Goal: Information Seeking & Learning: Learn about a topic

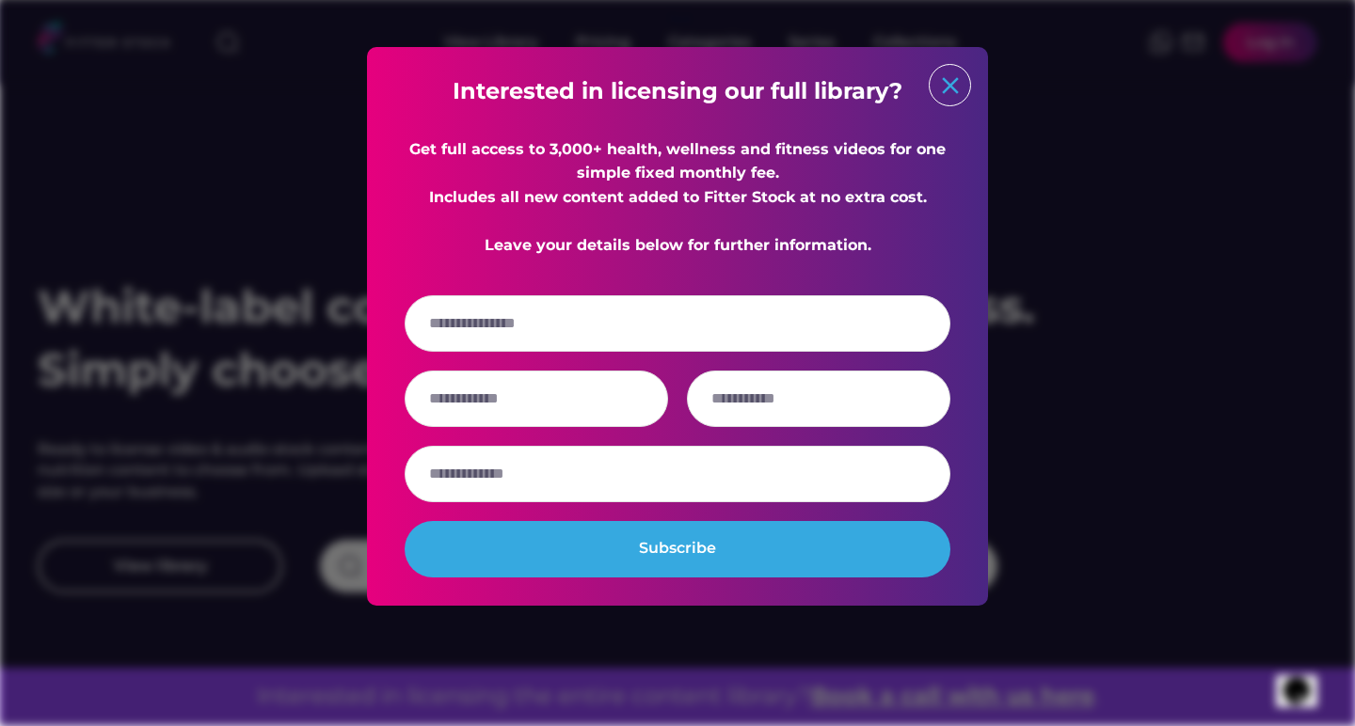
click at [950, 85] on text "close" at bounding box center [950, 85] width 28 height 28
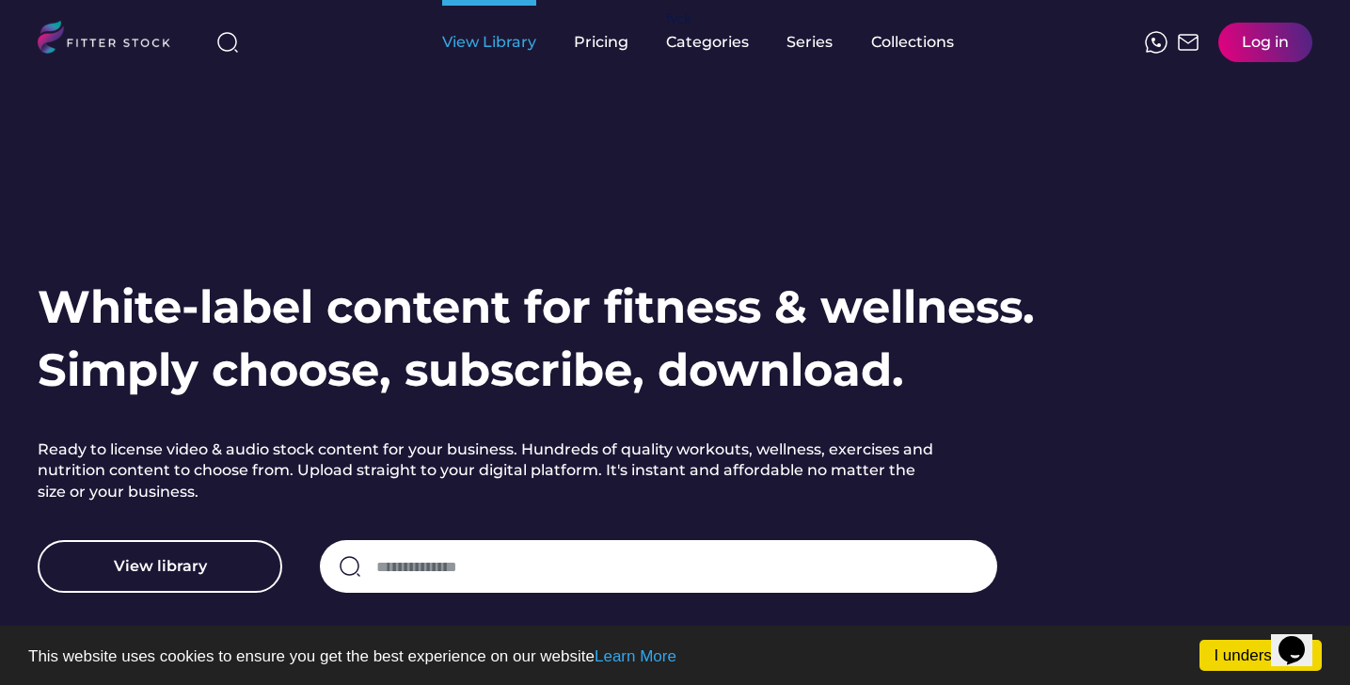
click at [485, 54] on div "View Library" at bounding box center [489, 42] width 94 height 85
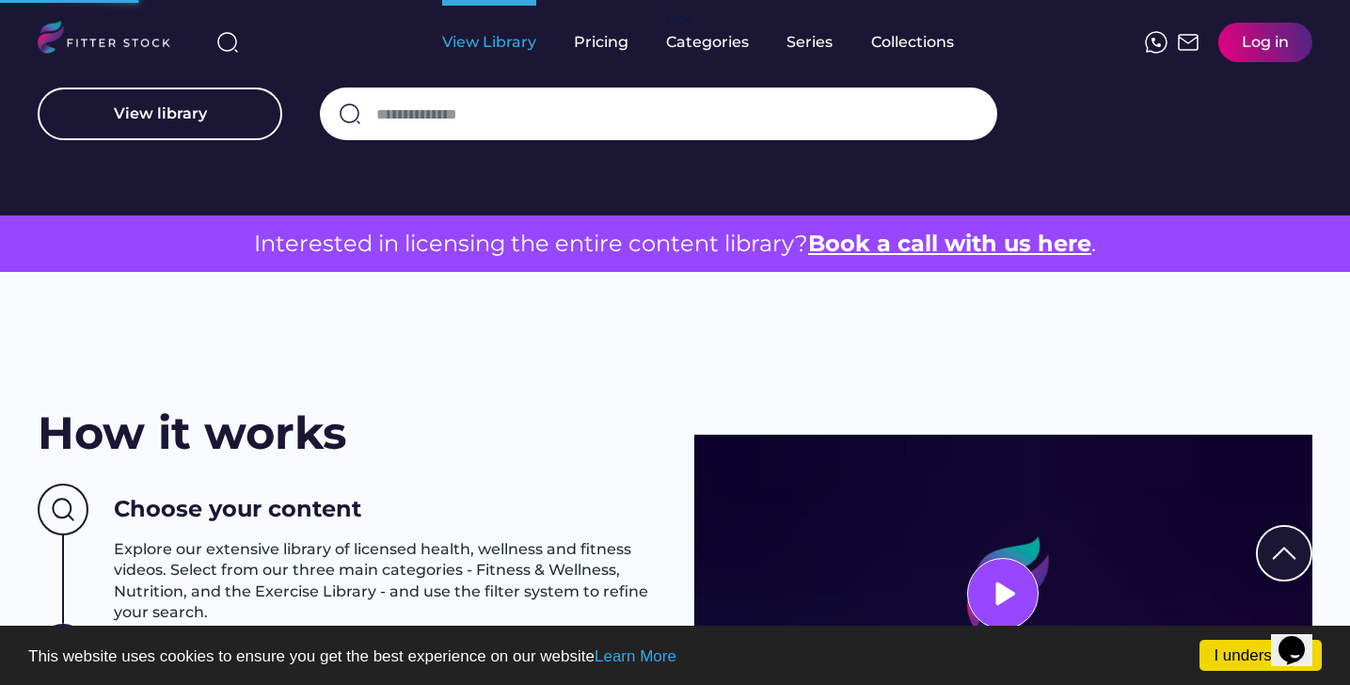
scroll to position [1236, 0]
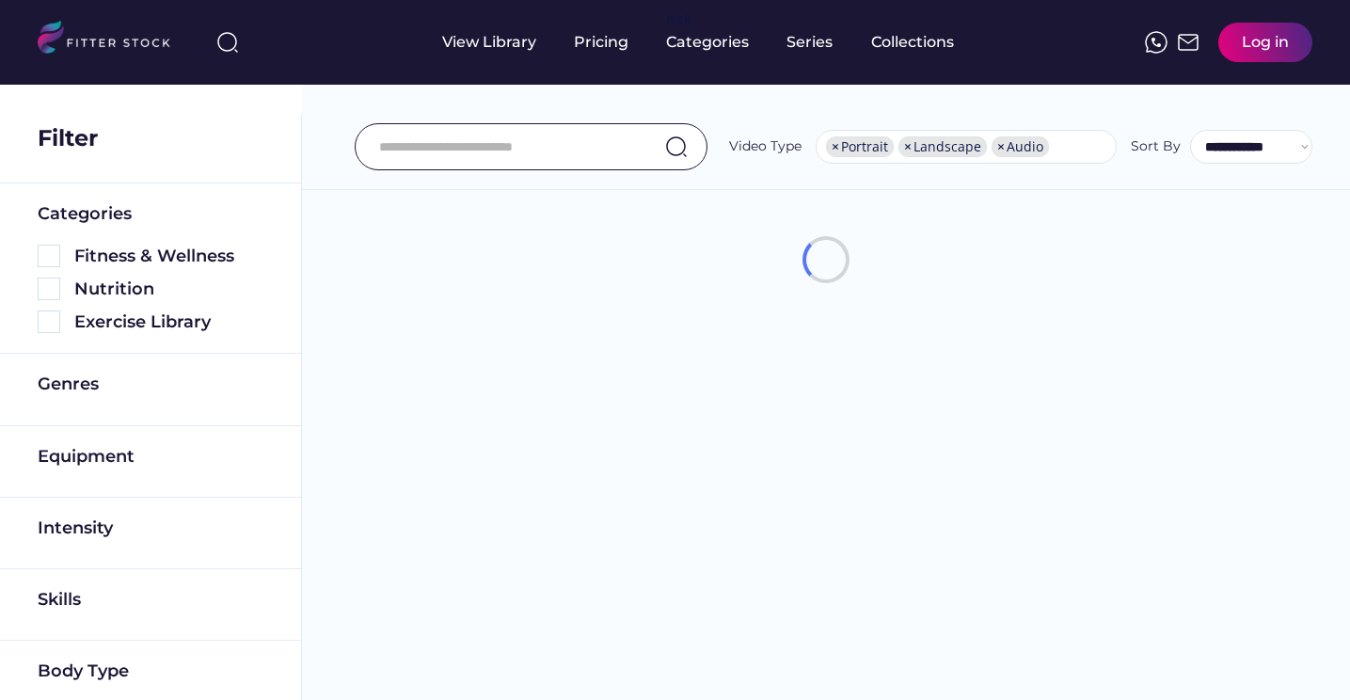
select select "**********"
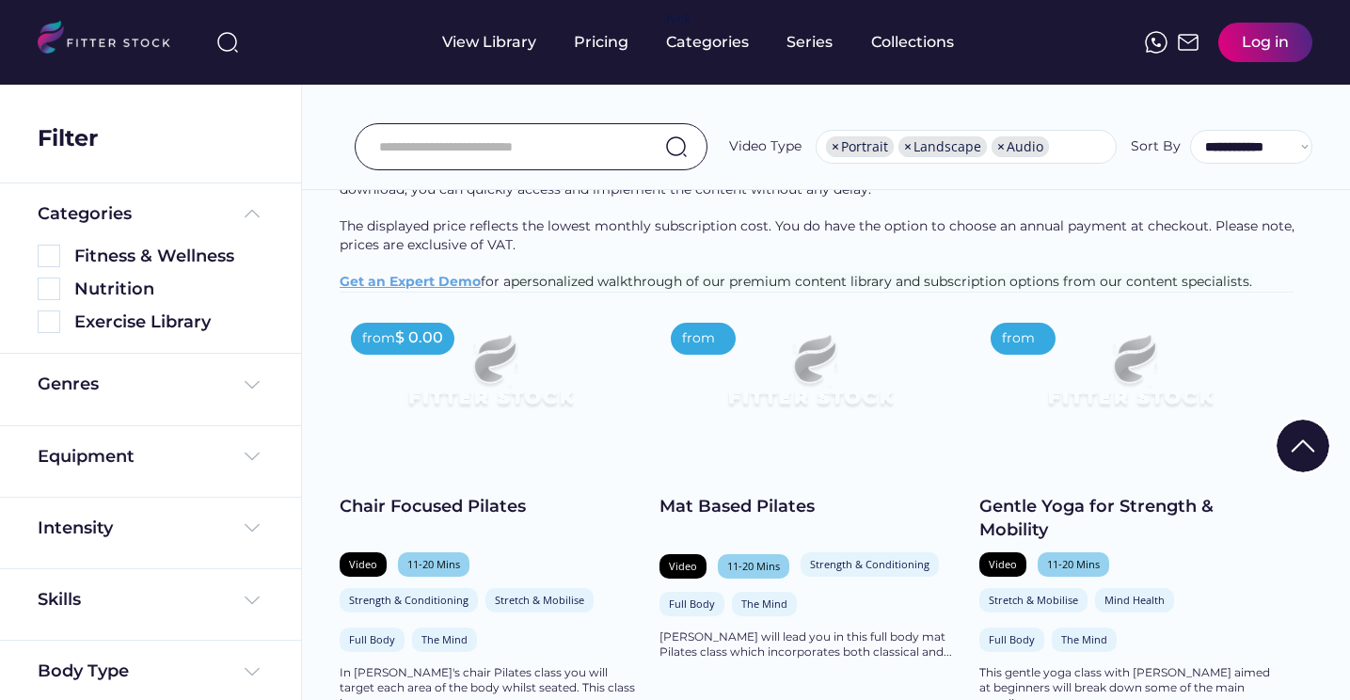
scroll to position [213, 0]
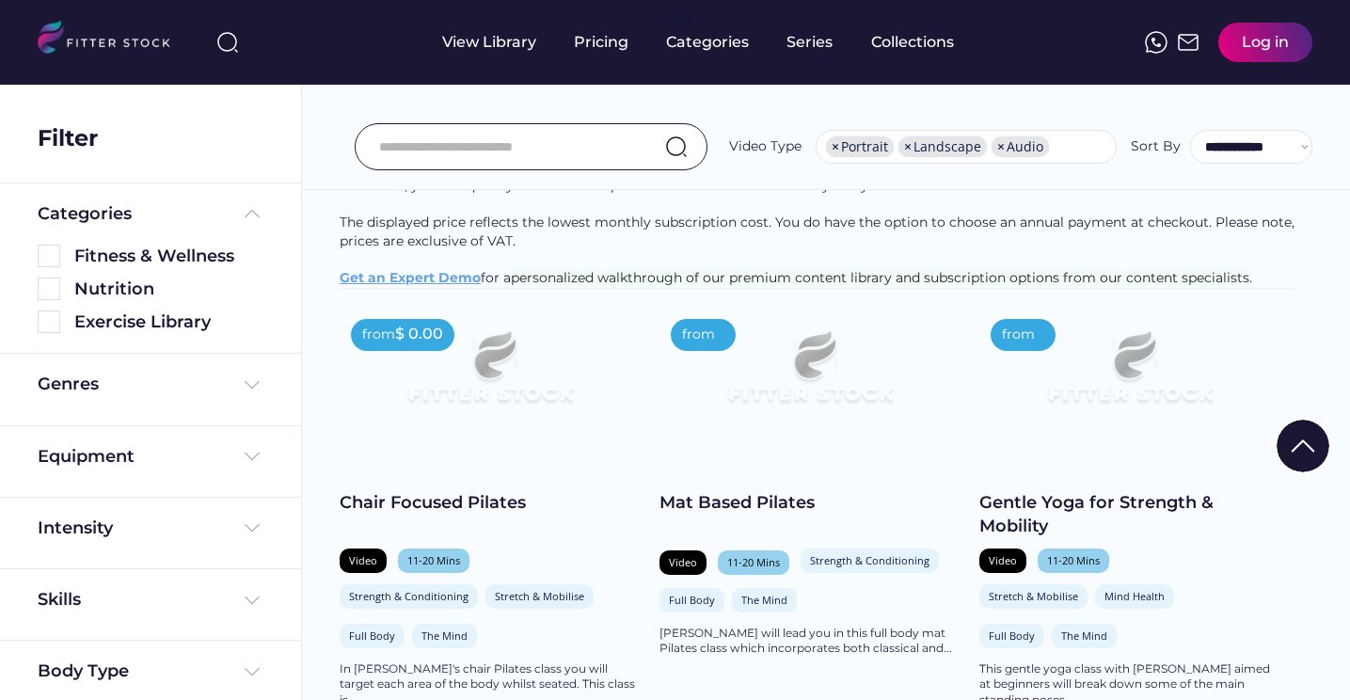
click at [488, 438] on img at bounding box center [490, 375] width 241 height 135
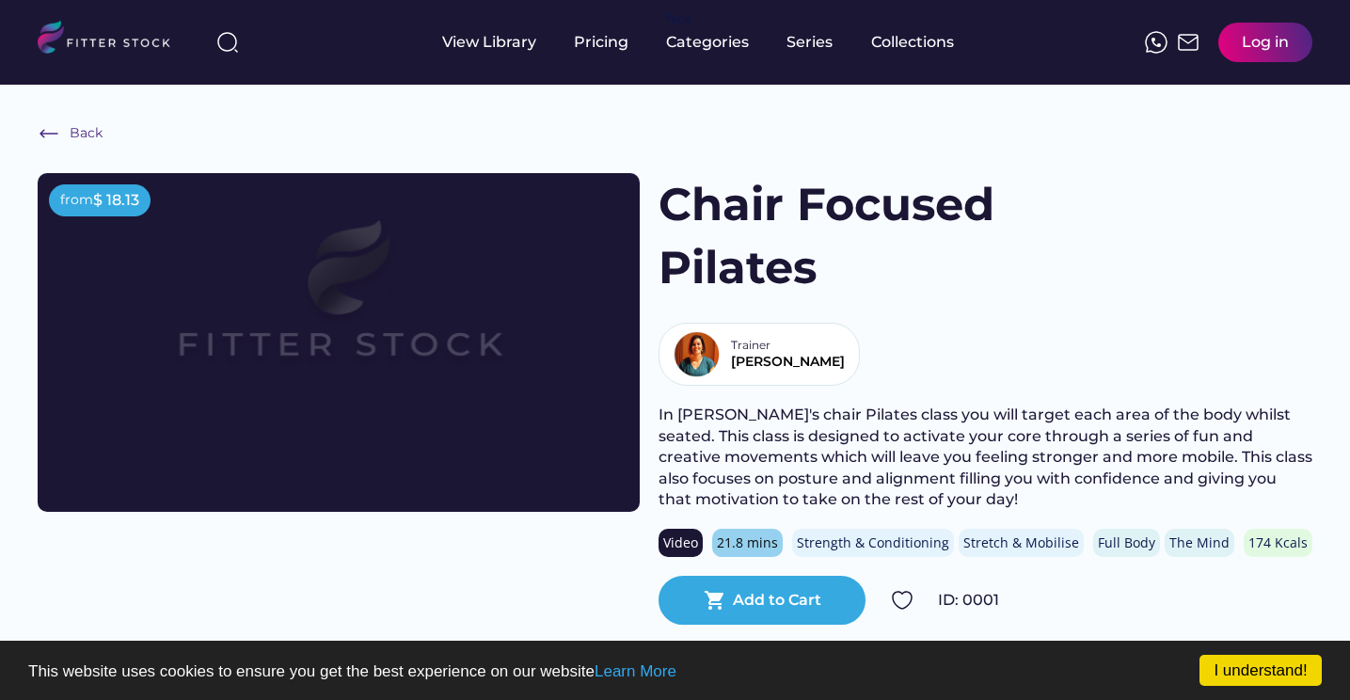
click at [377, 329] on img at bounding box center [339, 308] width 482 height 271
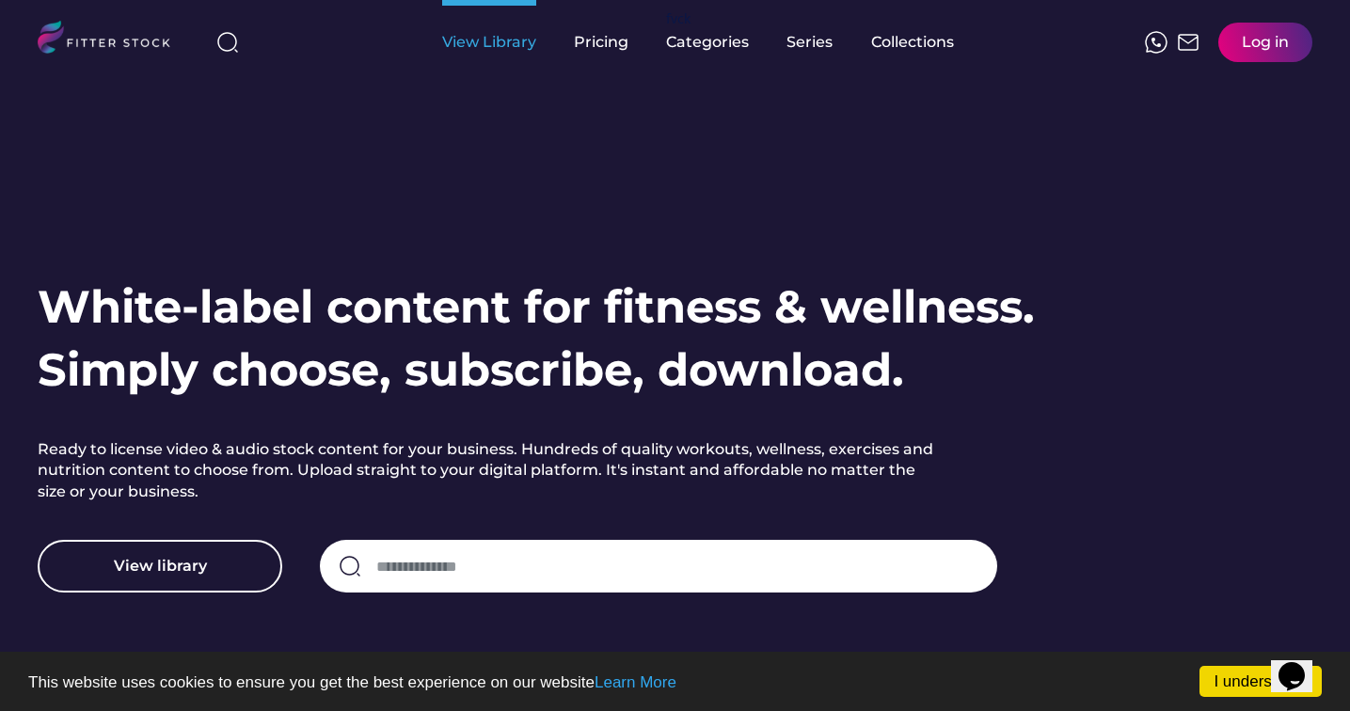
click at [508, 54] on div "View Library" at bounding box center [489, 42] width 94 height 85
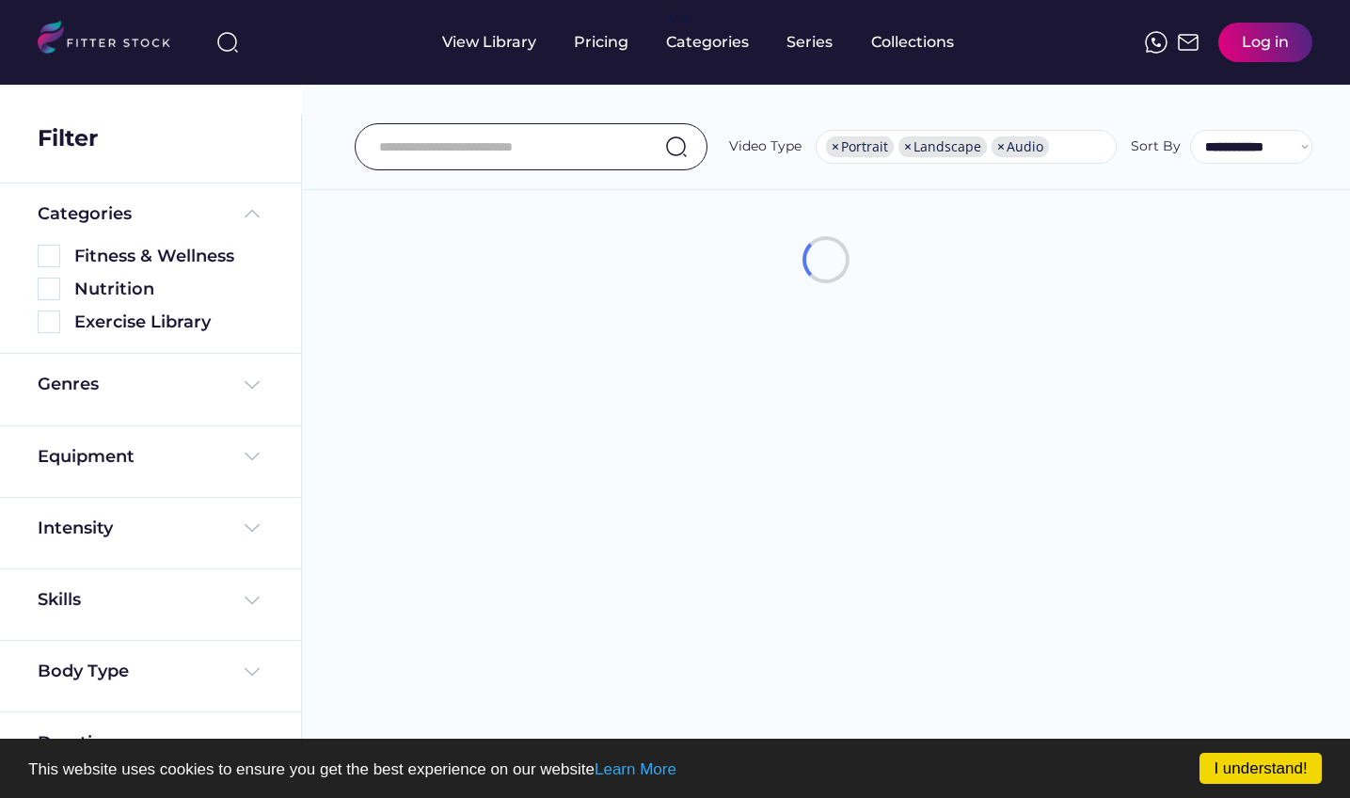
select select "**********"
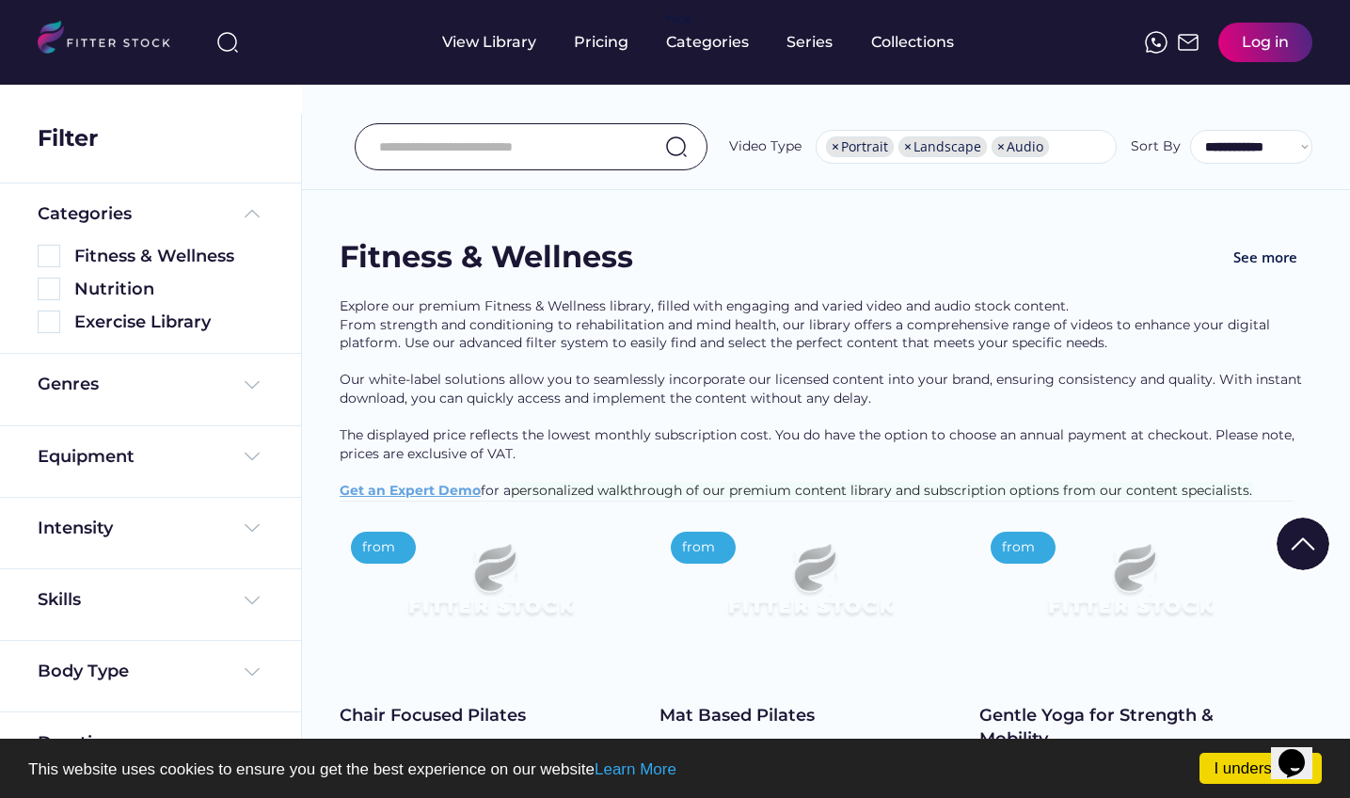
click at [197, 395] on div "Genres" at bounding box center [151, 389] width 226 height 33
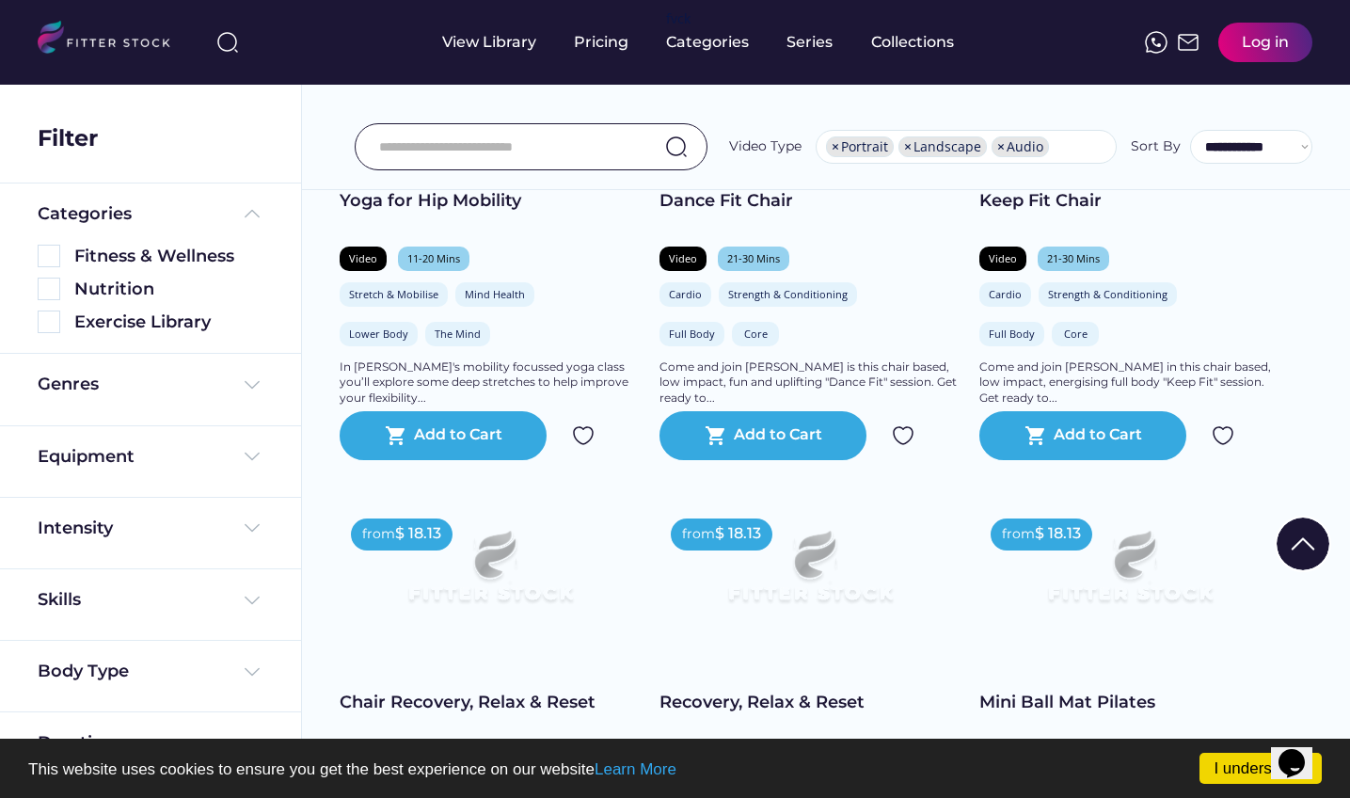
click at [273, 398] on div "Genres" at bounding box center [150, 389] width 301 height 71
click at [244, 387] on img at bounding box center [252, 384] width 23 height 23
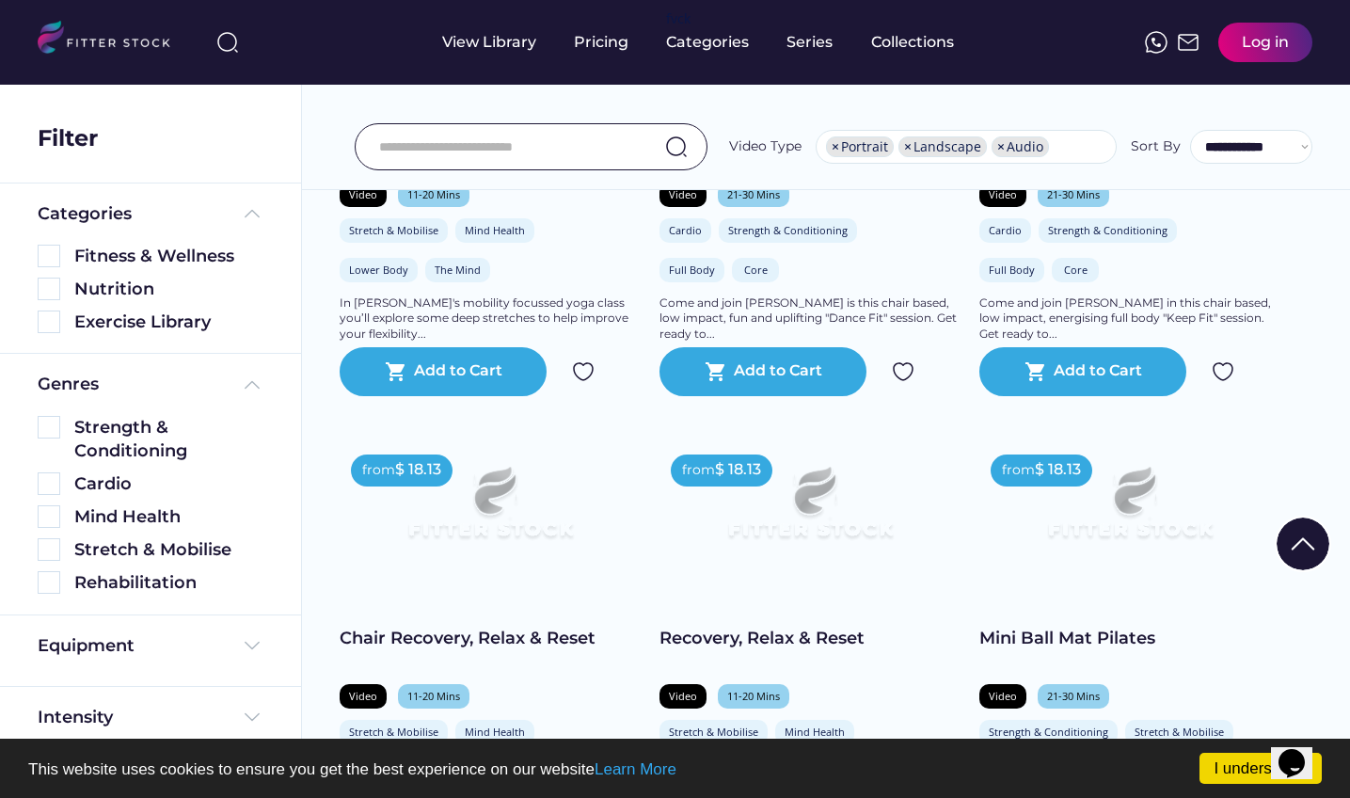
scroll to position [1086, 0]
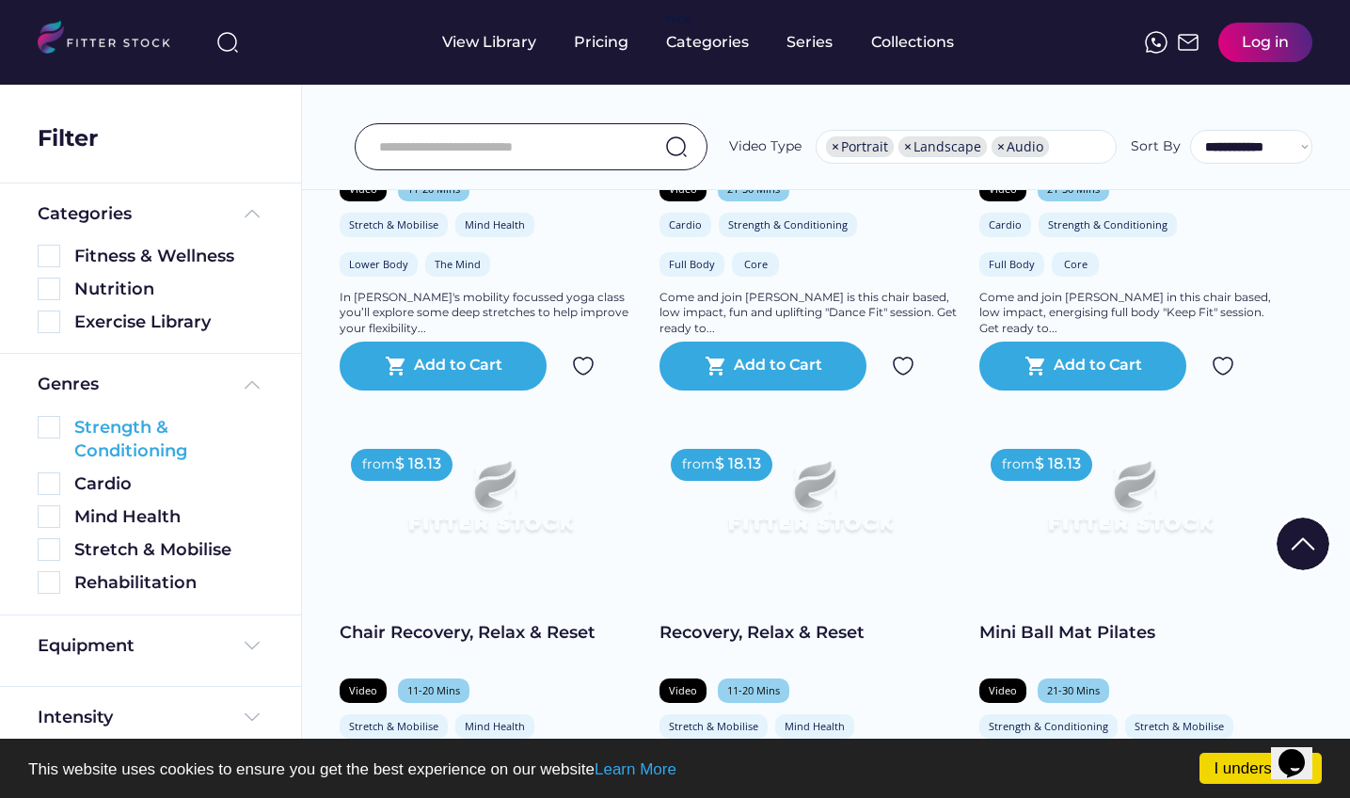
click at [66, 422] on div "Strength & Conditioning" at bounding box center [151, 439] width 226 height 47
click at [53, 427] on img at bounding box center [49, 427] width 23 height 23
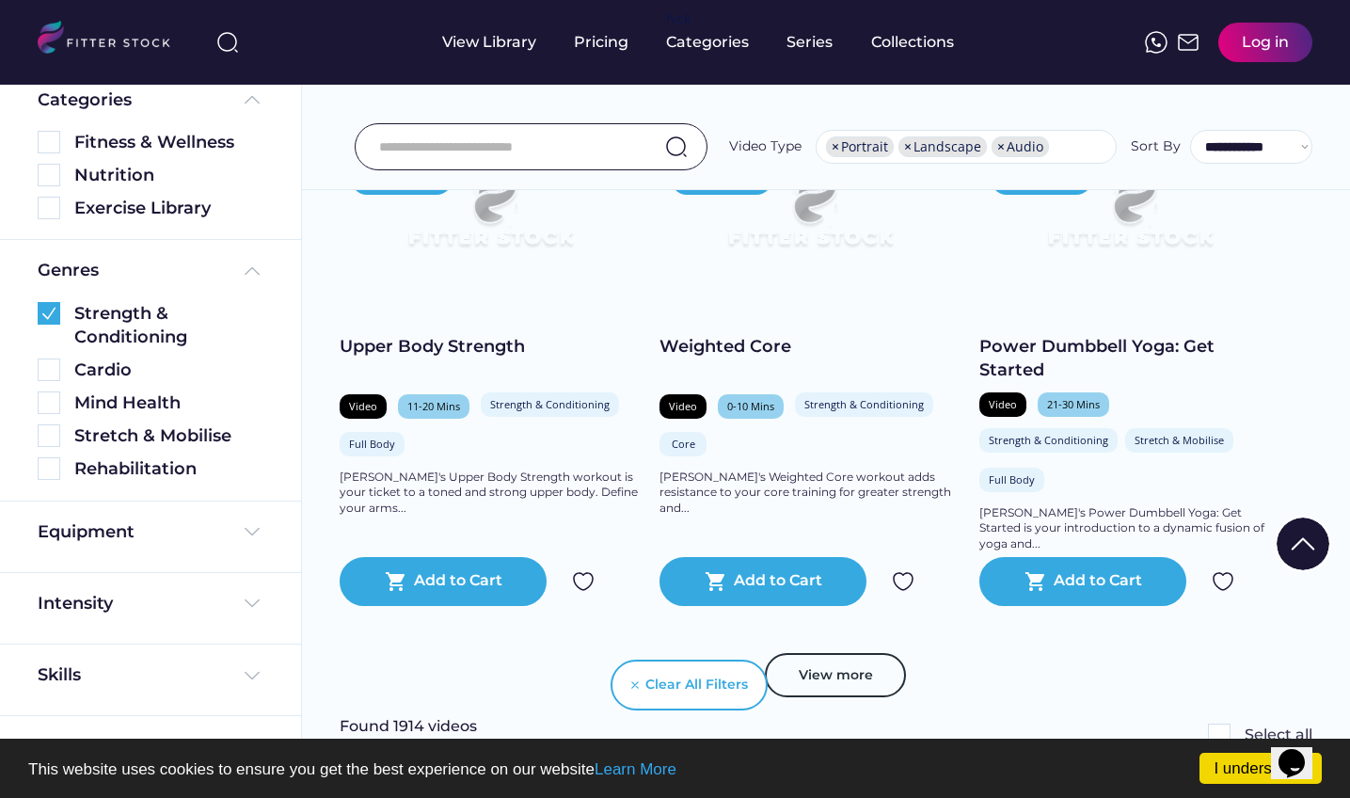
scroll to position [3340, 0]
